Goal: Task Accomplishment & Management: Manage account settings

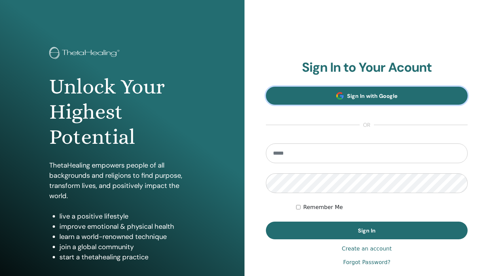
click at [371, 95] on span "Sign In with Google" at bounding box center [372, 95] width 51 height 7
